Goal: Task Accomplishment & Management: Manage account settings

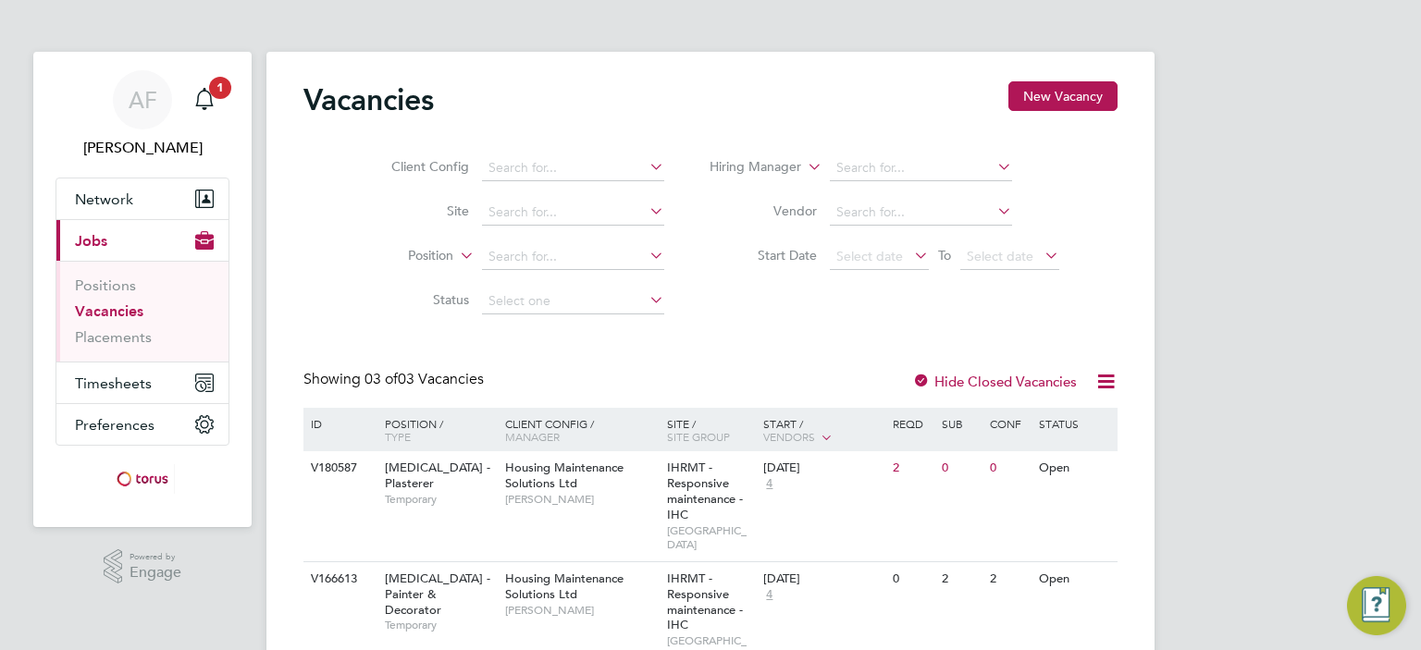
click at [114, 309] on link "Vacancies" at bounding box center [109, 311] width 68 height 18
click at [96, 232] on span "Jobs" at bounding box center [91, 241] width 32 height 18
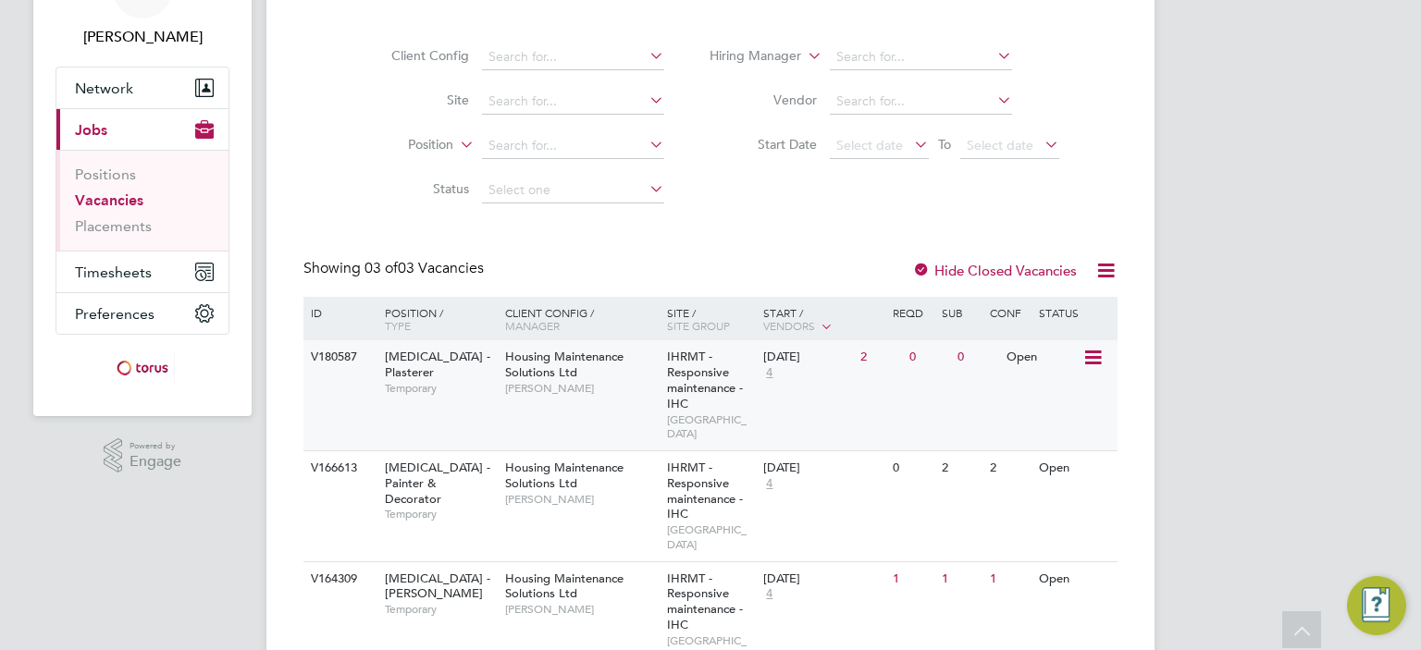
scroll to position [148, 0]
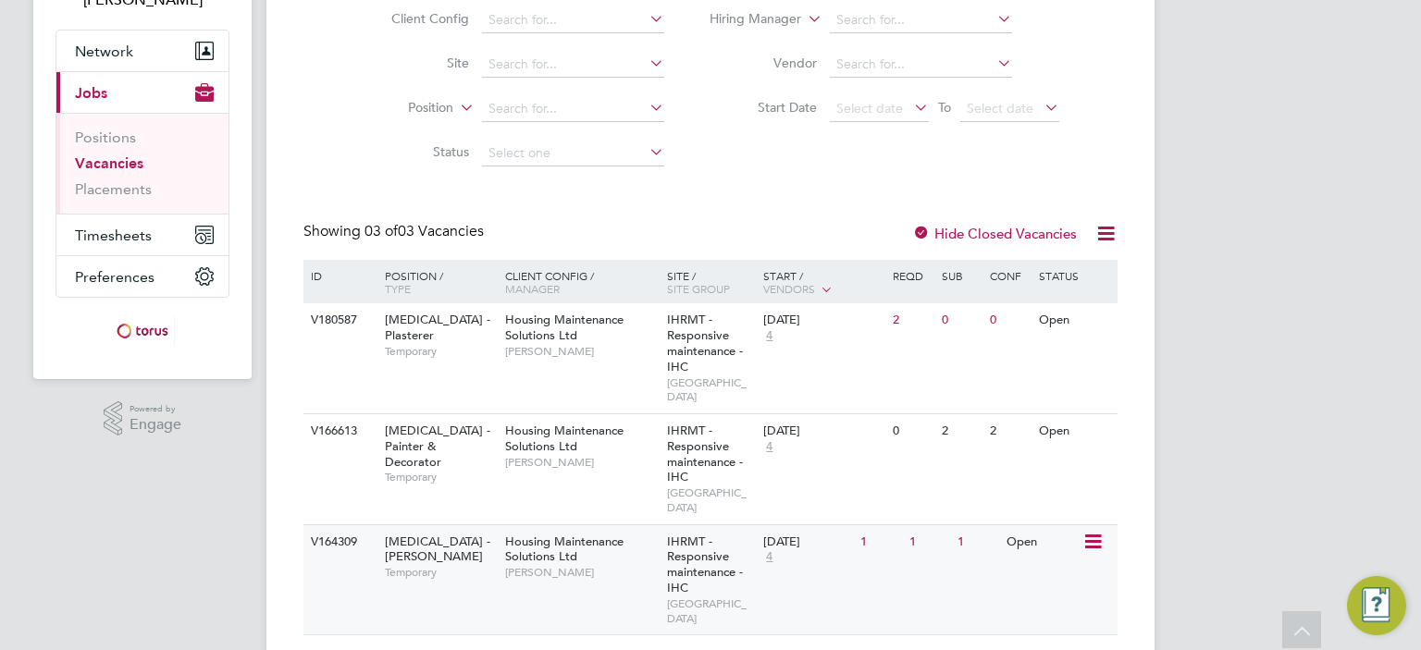
click at [572, 534] on span "Housing Maintenance Solutions Ltd" at bounding box center [564, 549] width 118 height 31
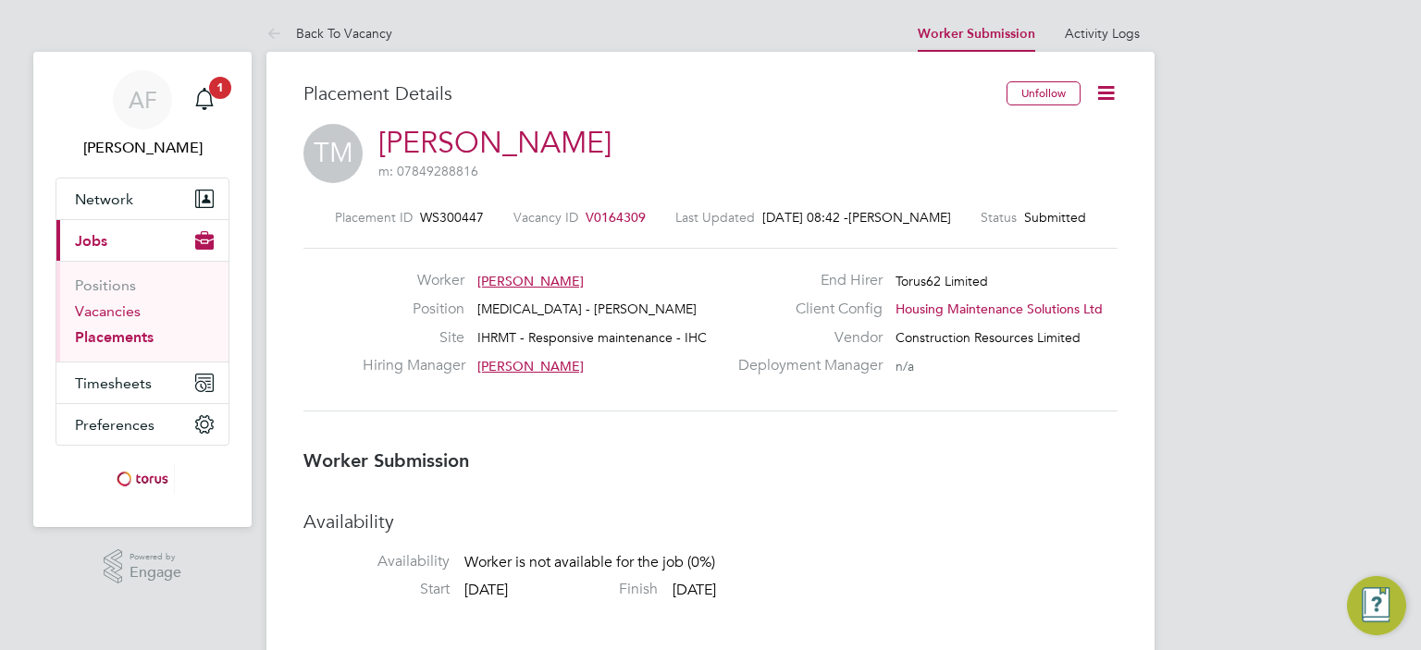
click at [108, 310] on link "Vacancies" at bounding box center [108, 311] width 66 height 18
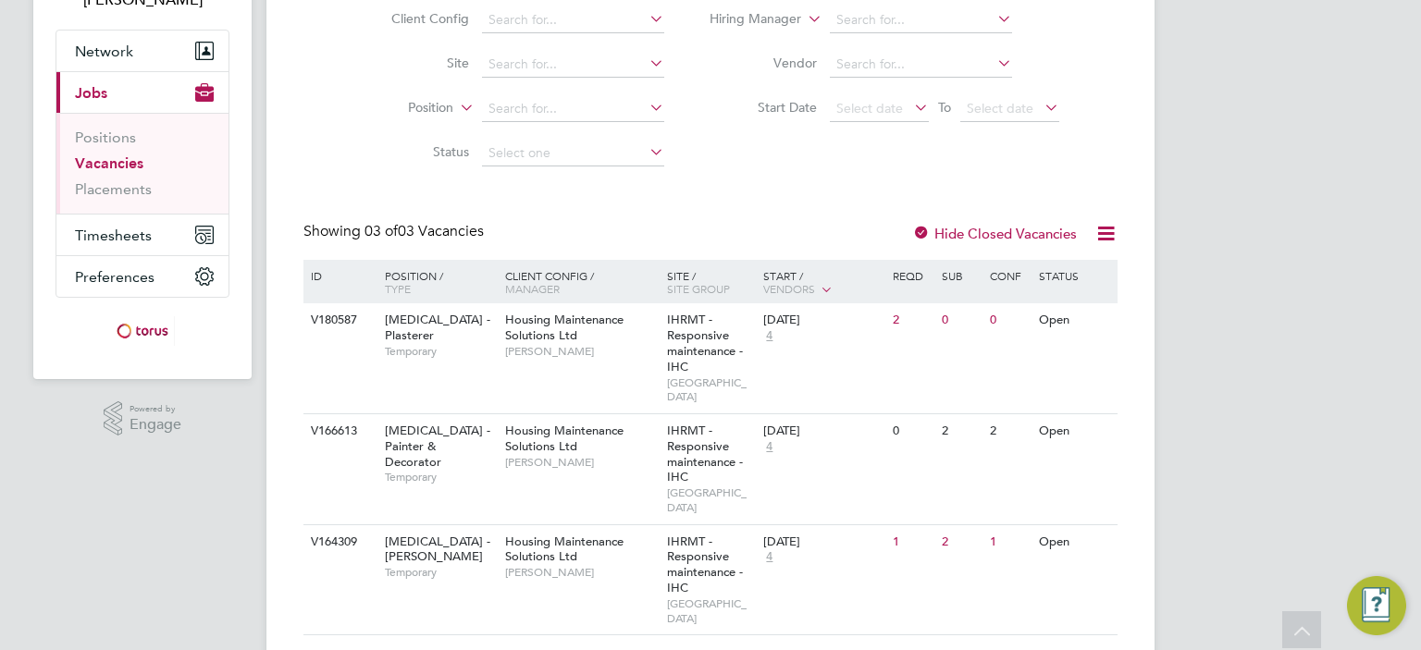
scroll to position [156, 0]
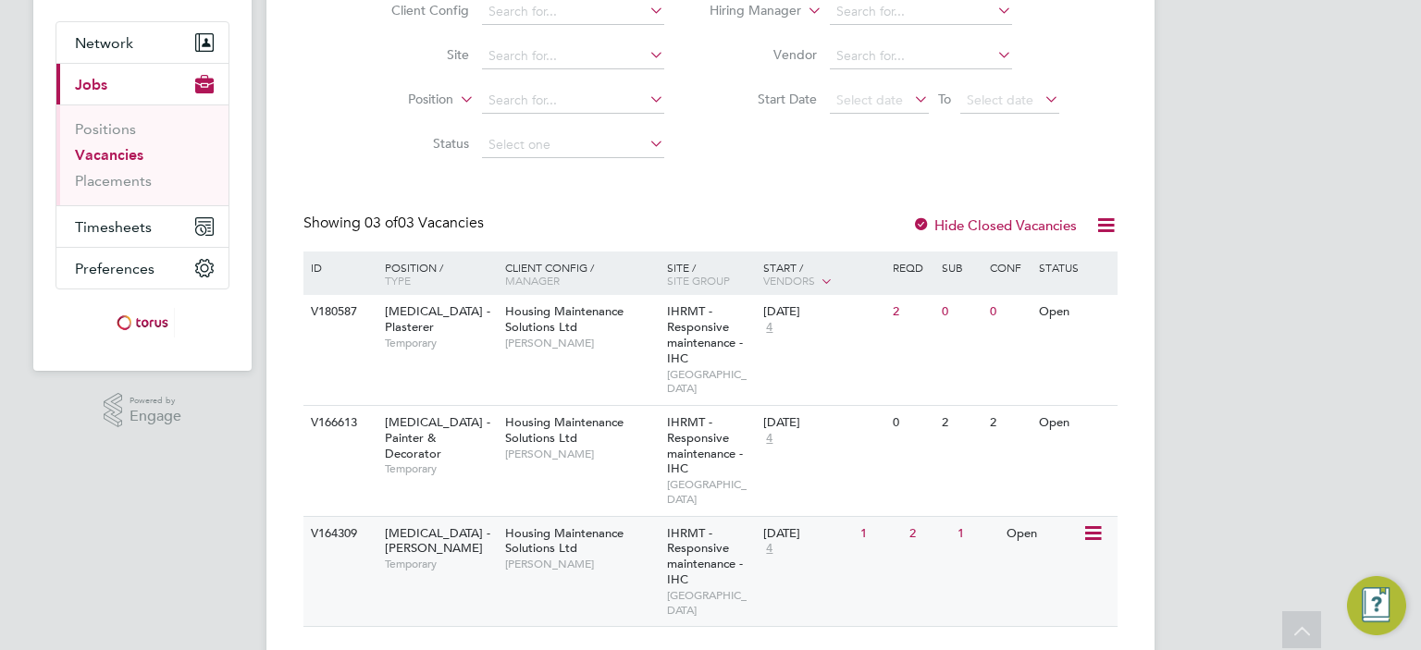
click at [541, 525] on span "Housing Maintenance Solutions Ltd" at bounding box center [564, 540] width 118 height 31
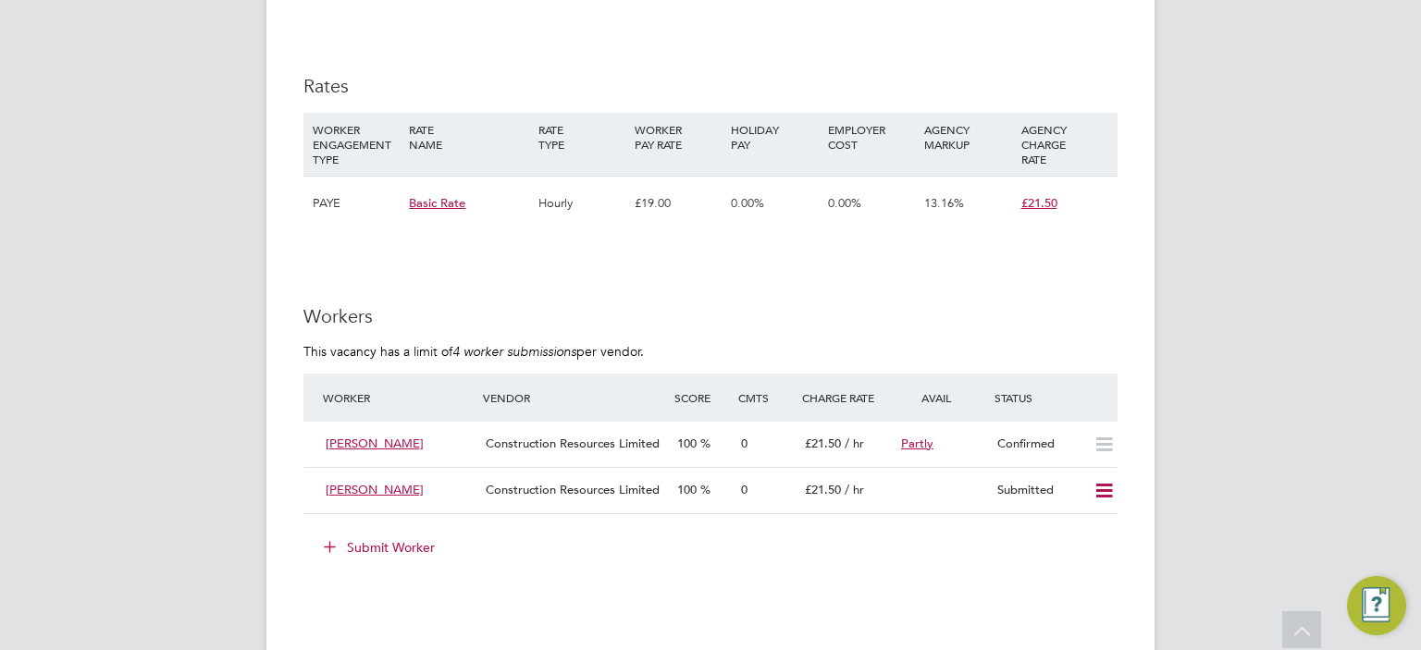
scroll to position [1184, 0]
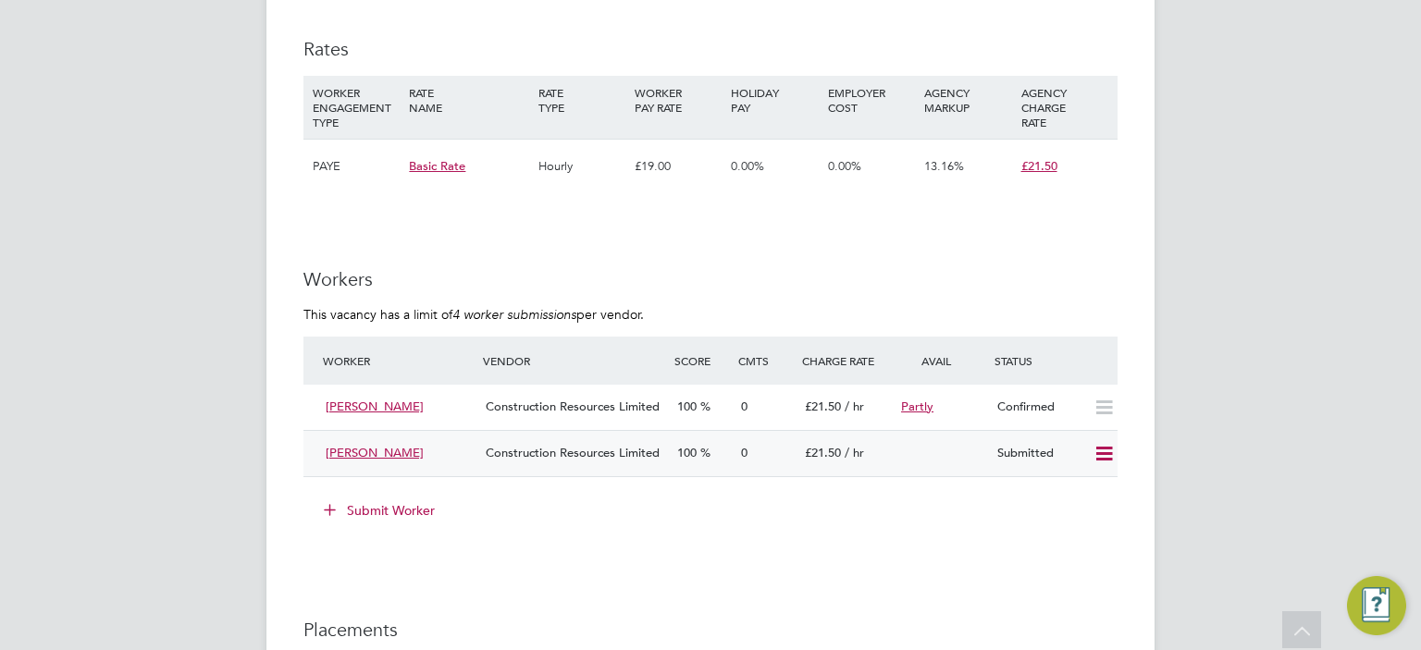
click at [1111, 449] on icon at bounding box center [1103, 454] width 23 height 15
click at [1069, 497] on li "Offer" at bounding box center [1079, 493] width 65 height 26
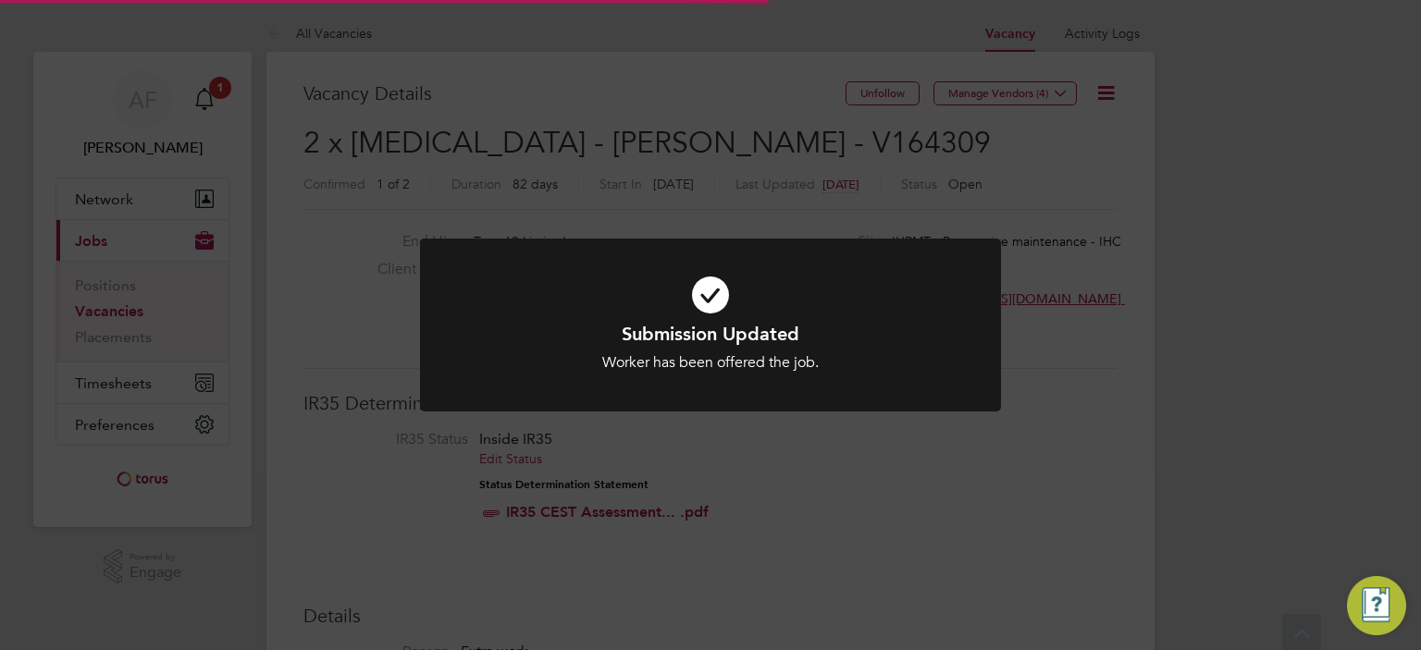
scroll to position [55, 129]
